Goal: Information Seeking & Learning: Learn about a topic

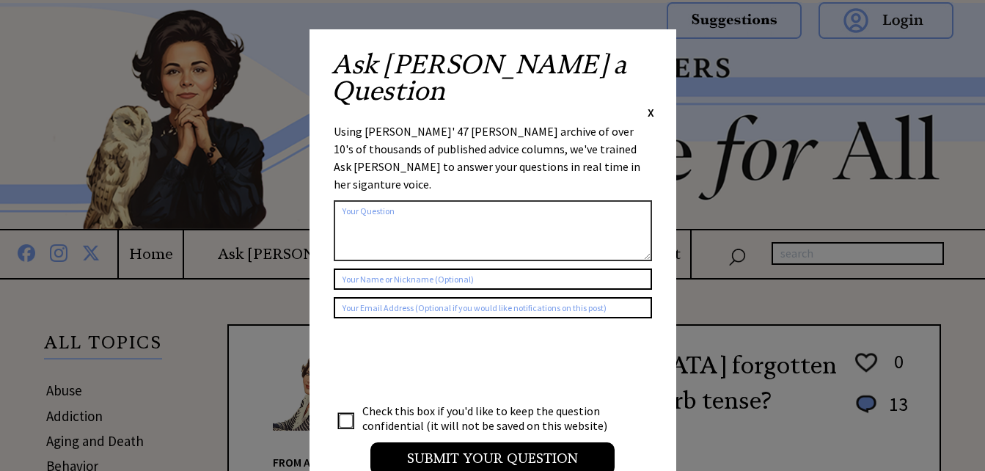
click at [653, 105] on span "X" at bounding box center [650, 112] width 7 height 15
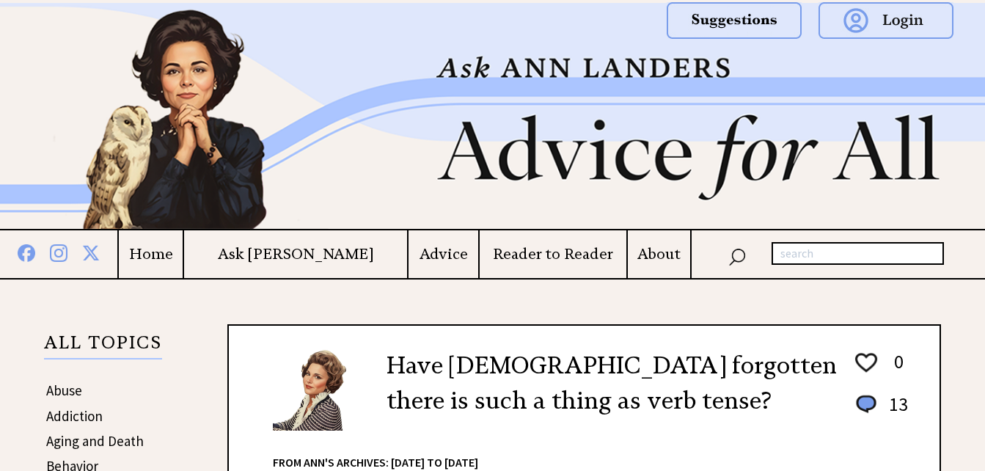
click at [313, 261] on h4 "Ask [PERSON_NAME]" at bounding box center [295, 254] width 223 height 18
click at [637, 250] on h4 "About" at bounding box center [659, 254] width 62 height 18
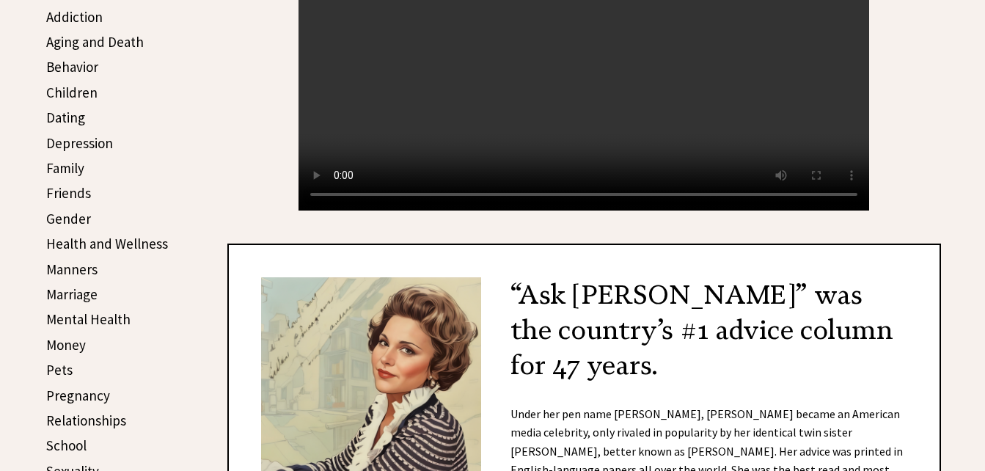
scroll to position [232, 0]
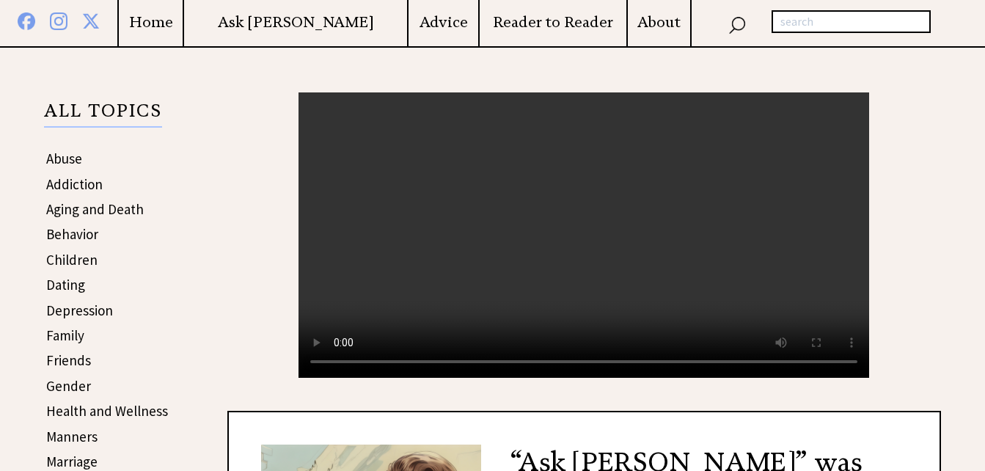
drag, startPoint x: 296, startPoint y: 98, endPoint x: 350, endPoint y: 121, distance: 59.1
click at [350, 121] on center "Your browser does not support the audio element." at bounding box center [583, 234] width 713 height 285
